Goal: Information Seeking & Learning: Learn about a topic

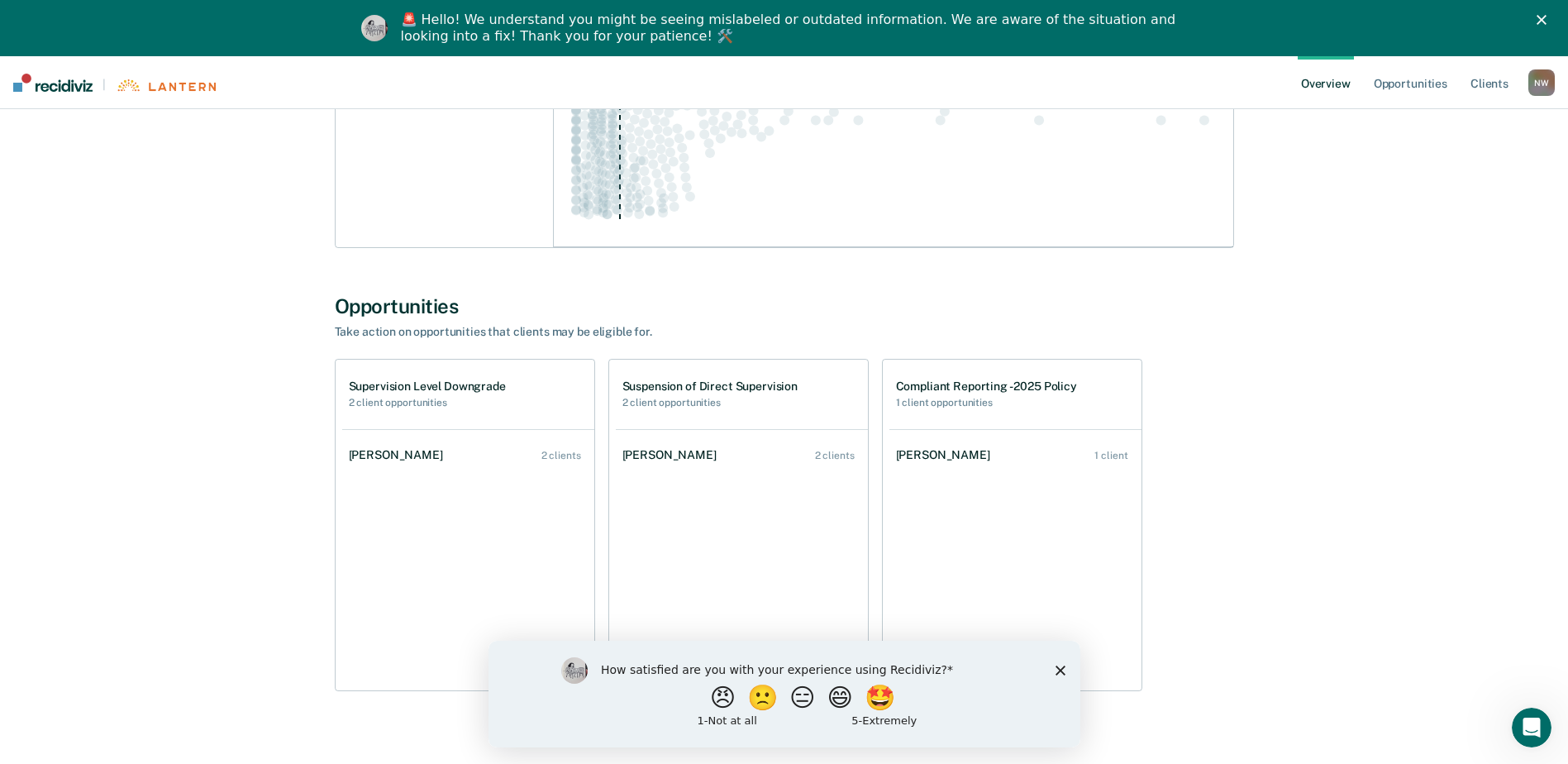
scroll to position [413, 0]
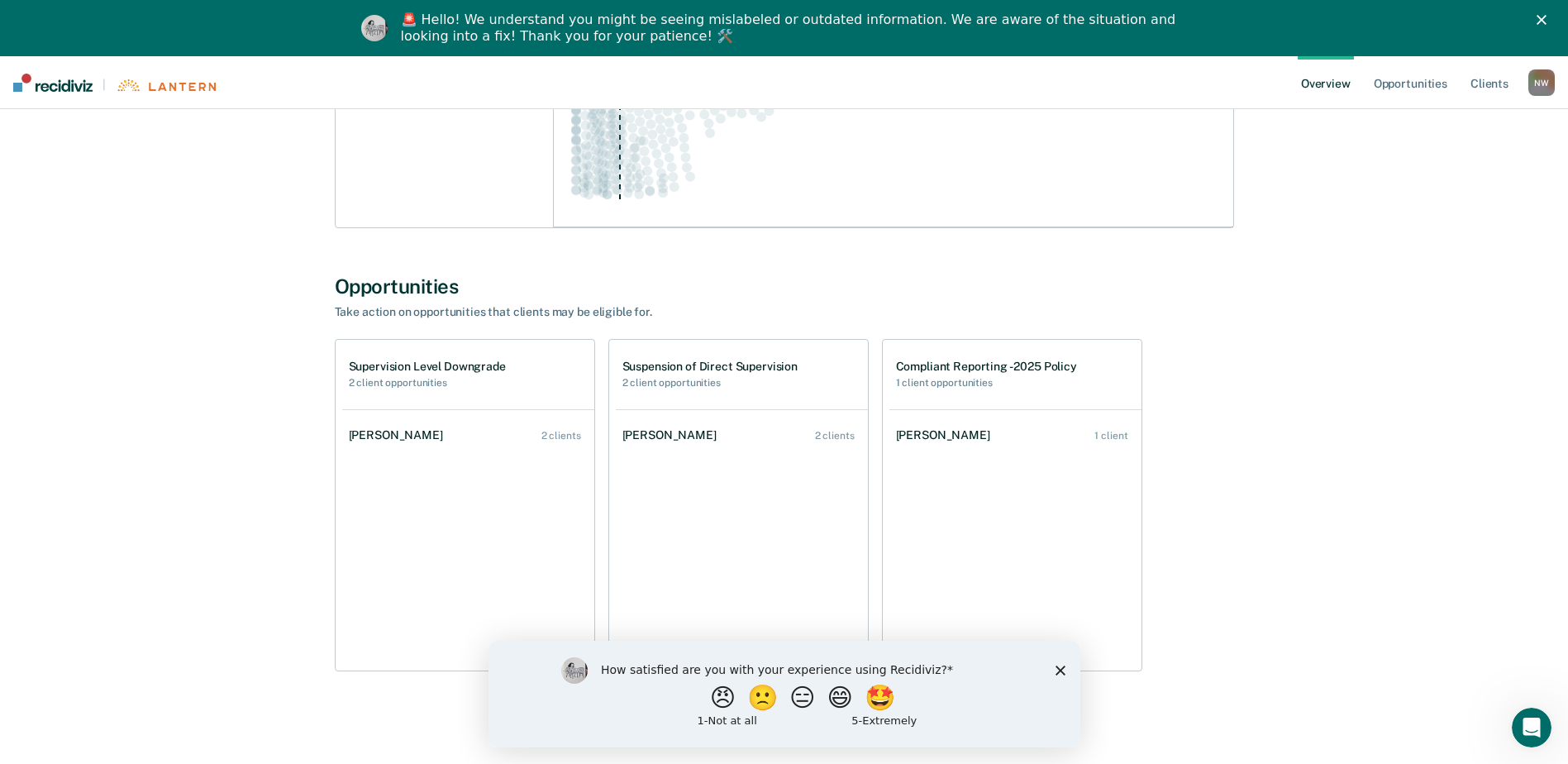
click at [1061, 672] on icon "Close survey" at bounding box center [1060, 669] width 10 height 10
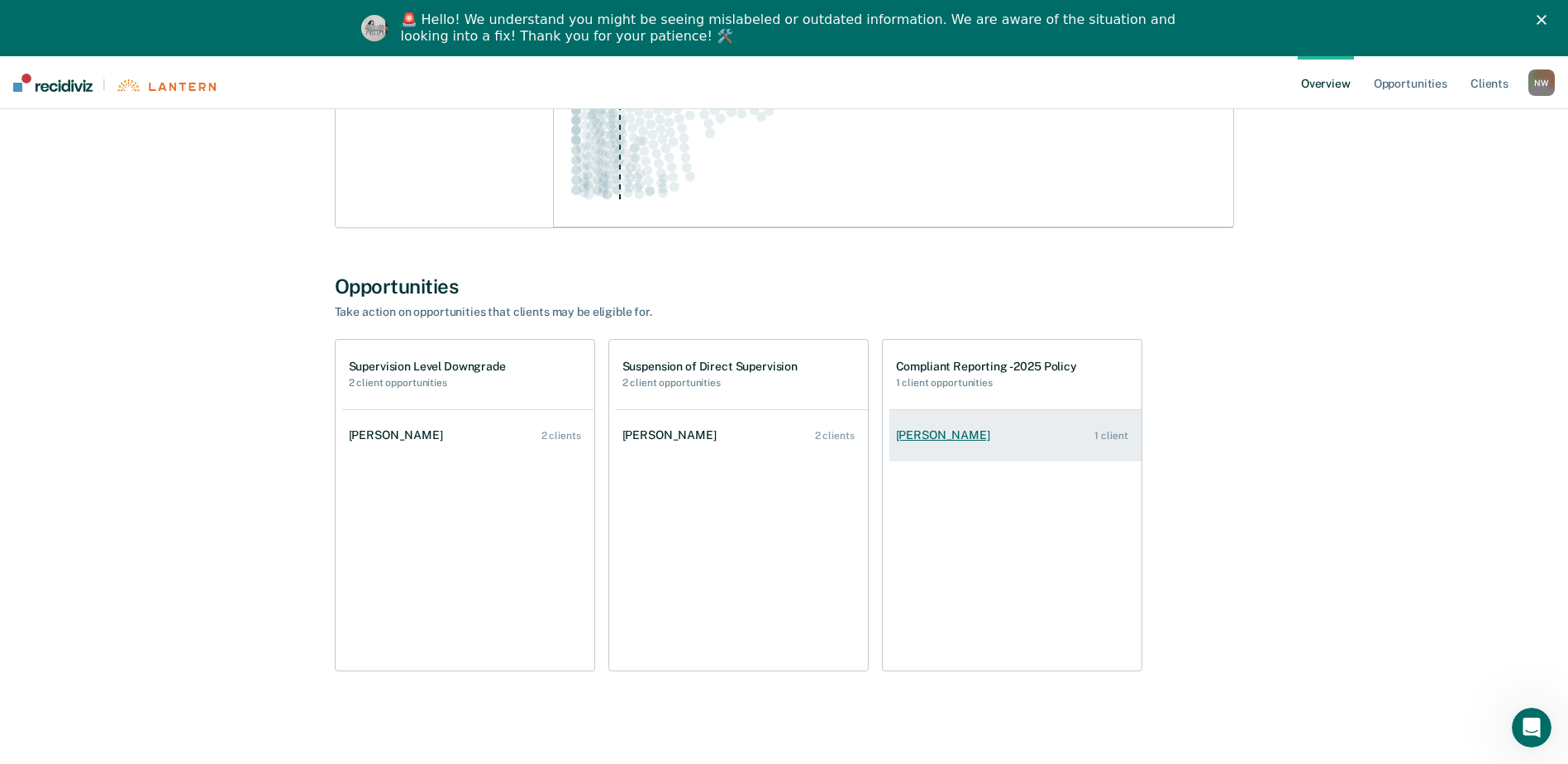
click at [918, 452] on link "[PERSON_NAME] 1 client" at bounding box center [1015, 435] width 252 height 47
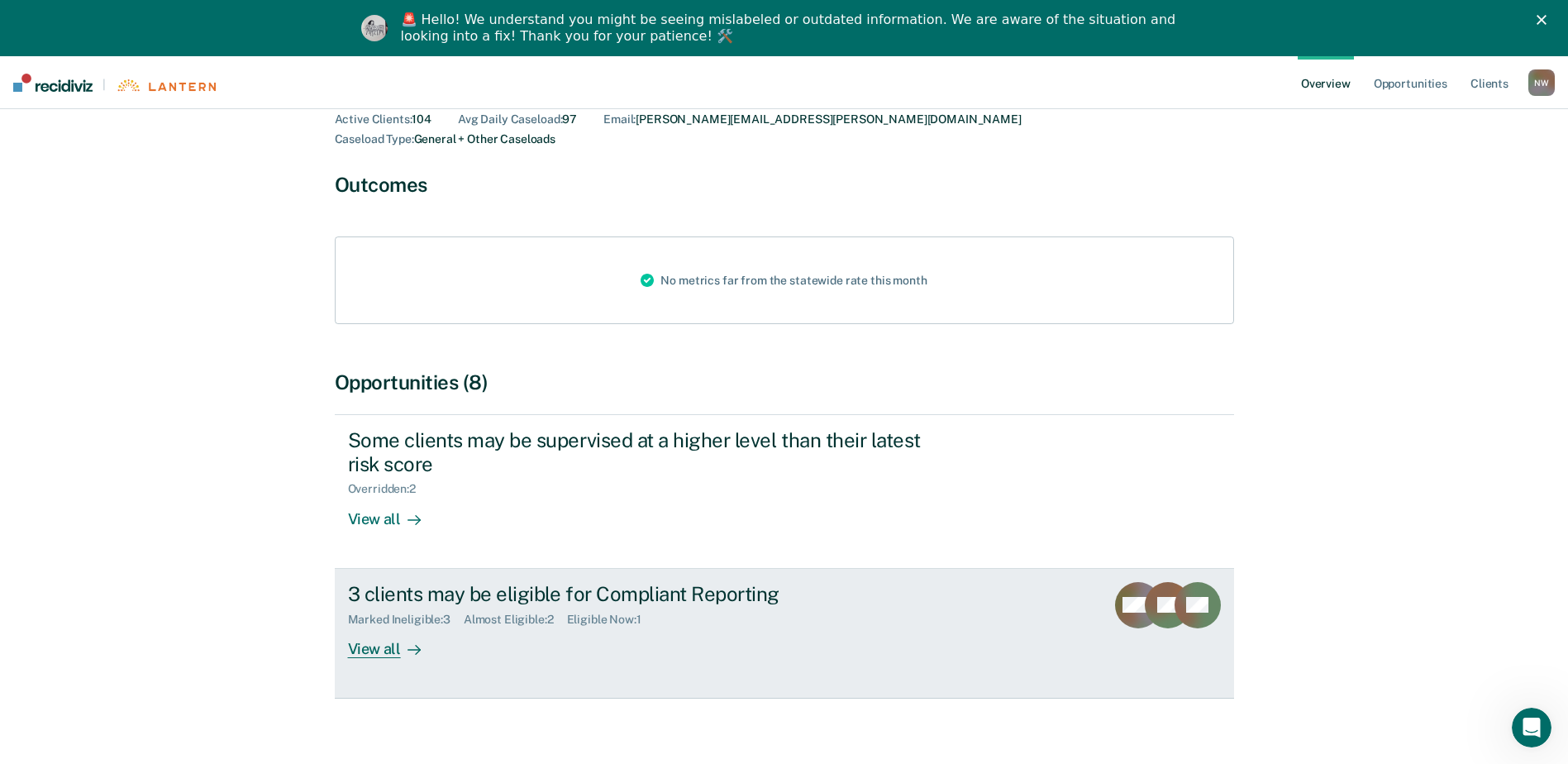
click at [364, 626] on div "View all" at bounding box center [394, 642] width 92 height 33
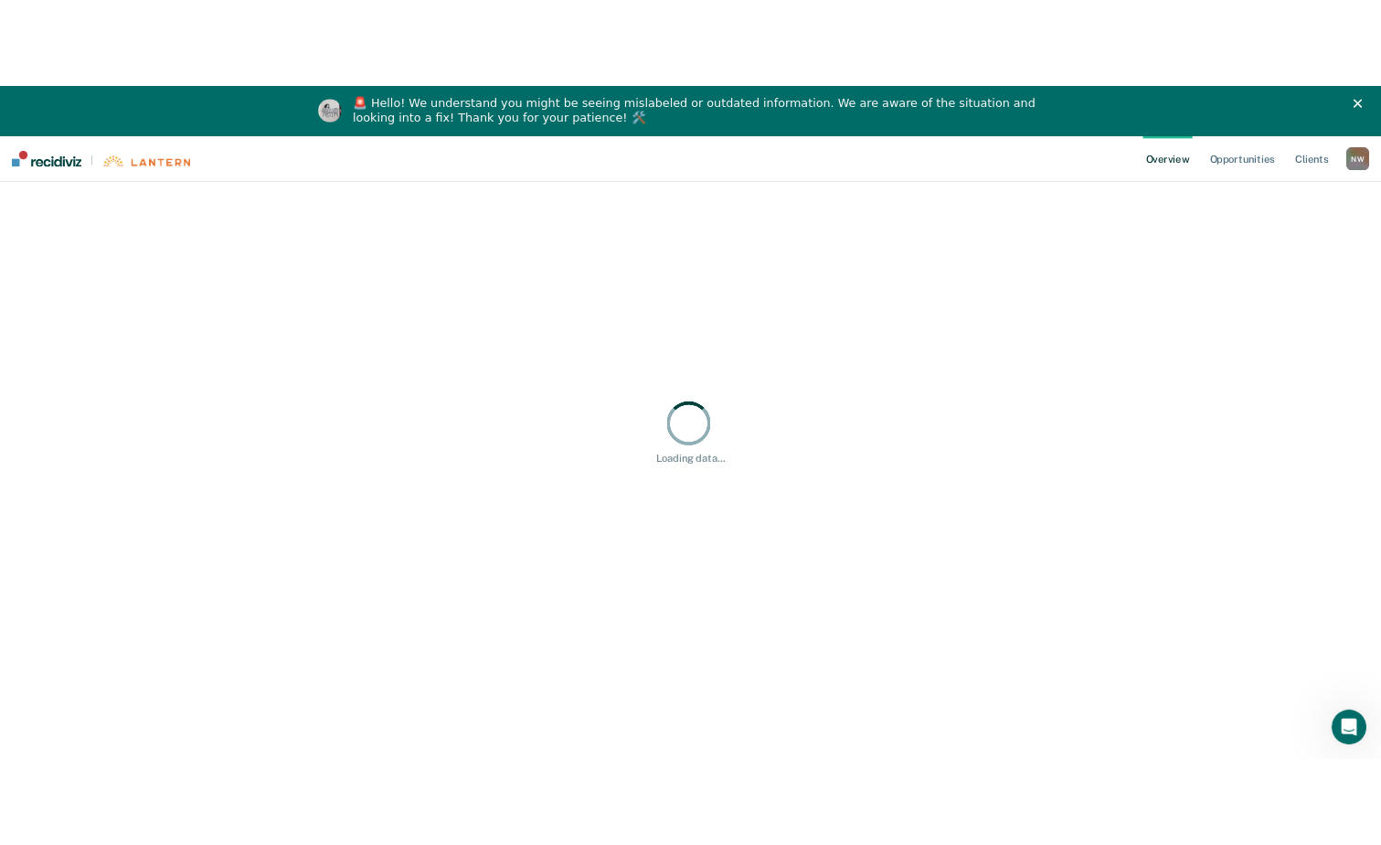
scroll to position [62, 0]
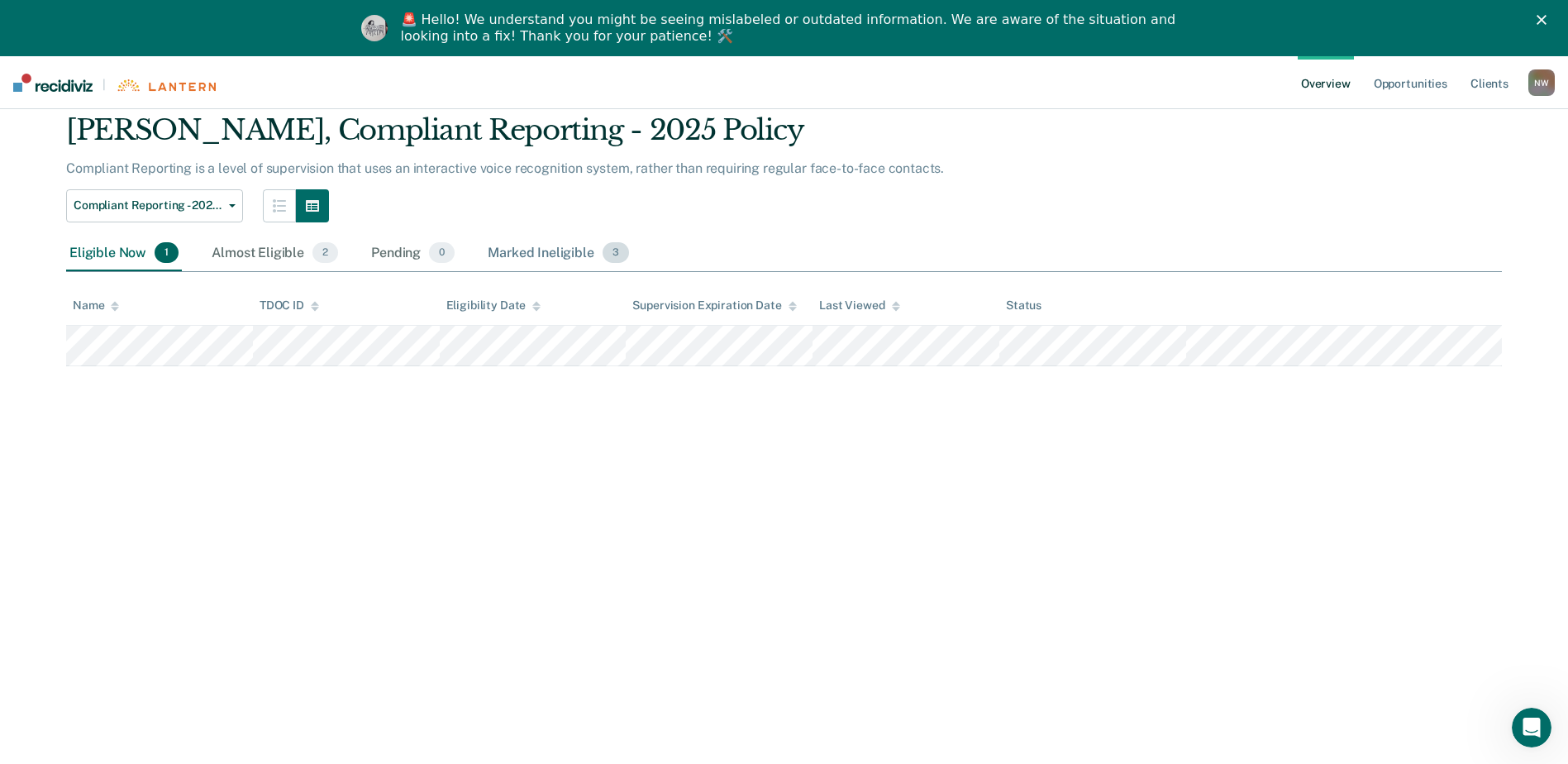
click at [619, 250] on span "3" at bounding box center [615, 253] width 26 height 22
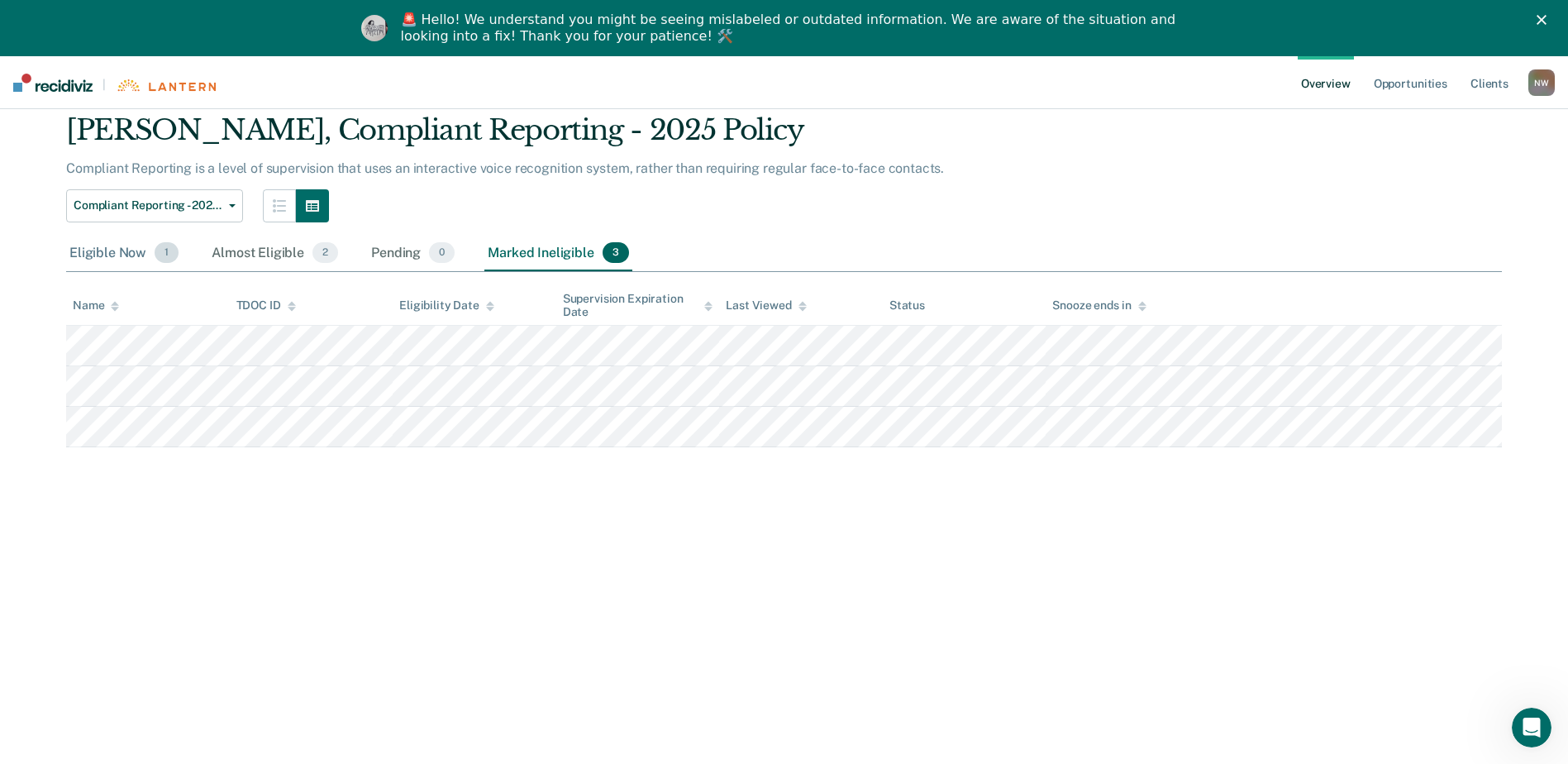
click at [118, 251] on div "Eligible Now 1" at bounding box center [124, 254] width 116 height 36
